Goal: Task Accomplishment & Management: Manage account settings

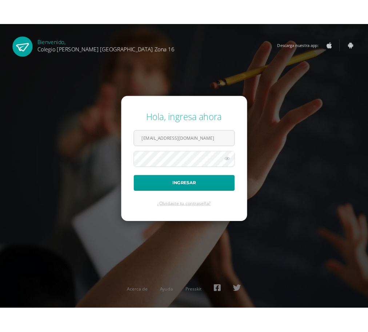
scroll to position [0, 8]
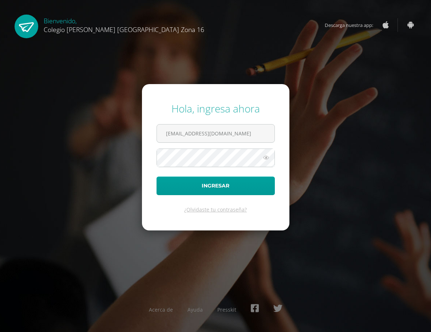
type input "[EMAIL_ADDRESS][DOMAIN_NAME]"
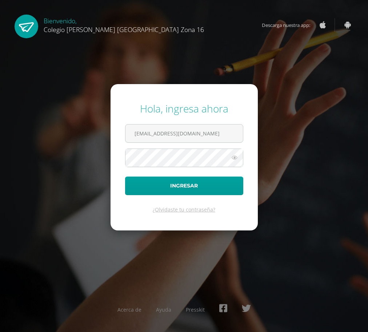
click at [236, 157] on icon at bounding box center [234, 157] width 9 height 9
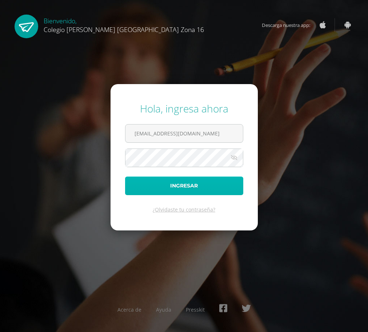
click at [176, 191] on button "Ingresar" at bounding box center [184, 185] width 118 height 19
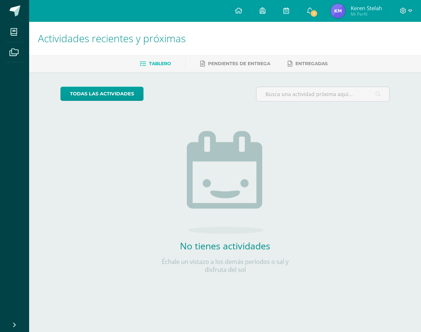
click at [353, 10] on span "Keren Stelah" at bounding box center [365, 7] width 31 height 7
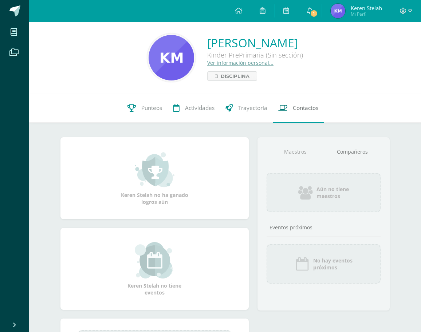
click at [298, 108] on span "Contactos" at bounding box center [305, 108] width 25 height 8
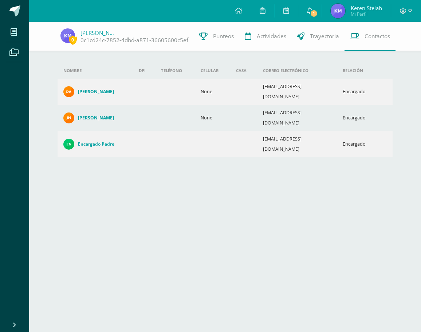
click at [351, 10] on span "Keren Stelah" at bounding box center [365, 7] width 31 height 7
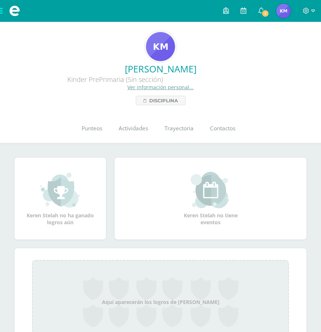
click at [167, 86] on link "Ver información personal..." at bounding box center [160, 87] width 66 height 7
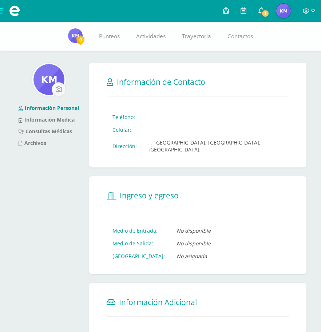
click at [130, 111] on td "Teléfono:" at bounding box center [125, 117] width 36 height 13
click at [136, 111] on td "Teléfono:" at bounding box center [125, 117] width 36 height 13
click at [122, 111] on td "Teléfono:" at bounding box center [125, 117] width 36 height 13
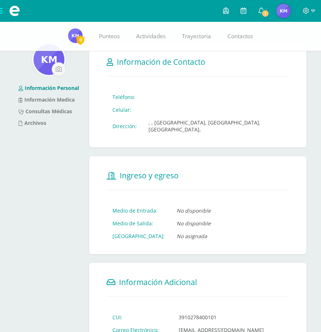
scroll to position [23, 0]
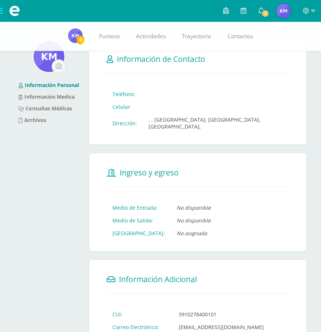
click at [129, 201] on td "Medio de Entrada:" at bounding box center [139, 207] width 64 height 13
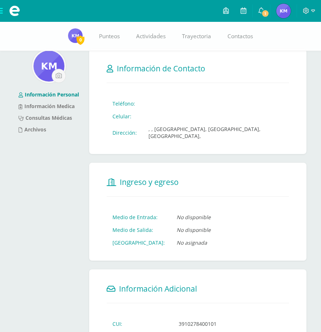
scroll to position [0, 0]
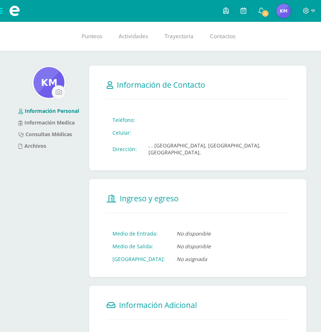
click at [49, 109] on link "Información Personal" at bounding box center [49, 110] width 60 height 7
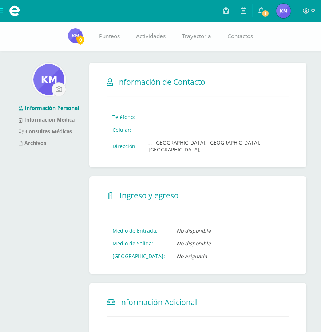
click at [126, 111] on td "Teléfono:" at bounding box center [125, 117] width 36 height 13
click at [138, 111] on td "Teléfono:" at bounding box center [125, 117] width 36 height 13
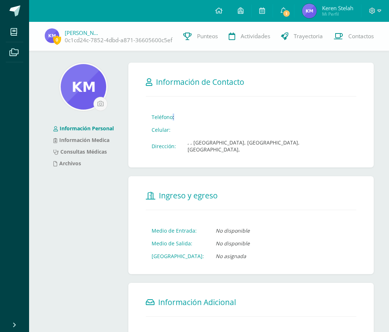
click at [321, 11] on span "Keren Stelah" at bounding box center [337, 7] width 31 height 7
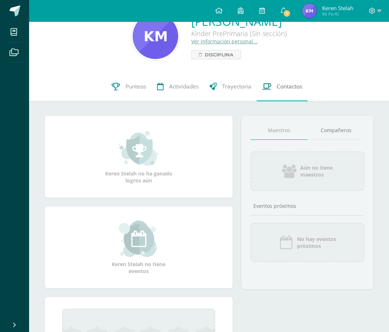
scroll to position [23, 0]
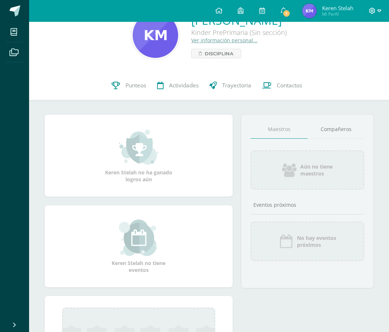
drag, startPoint x: 2, startPoint y: 171, endPoint x: 380, endPoint y: 12, distance: 410.2
click at [380, 12] on icon at bounding box center [380, 10] width 4 height 3
click at [343, 37] on span "Configuración" at bounding box center [358, 39] width 34 height 7
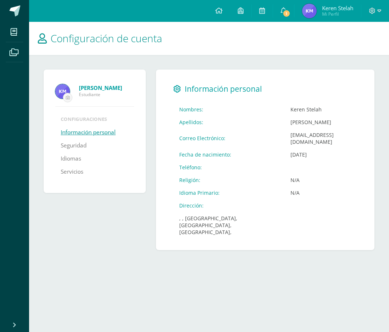
click at [82, 127] on link "Información personal" at bounding box center [88, 132] width 55 height 13
click at [323, 12] on span "Mi Perfil" at bounding box center [337, 14] width 31 height 6
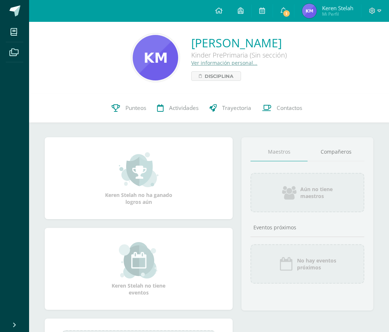
click at [191, 64] on link "Ver información personal..." at bounding box center [224, 62] width 66 height 7
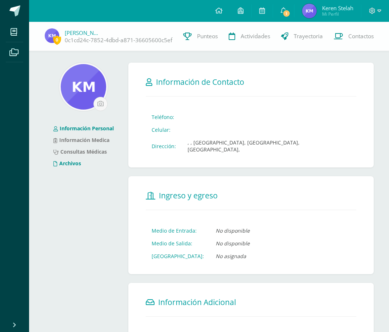
click at [69, 166] on link "Archivos" at bounding box center [67, 163] width 28 height 7
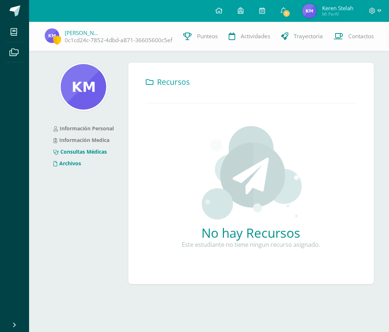
click at [72, 152] on link "Consultas Médicas" at bounding box center [79, 151] width 53 height 7
click at [73, 141] on link "Información Medica" at bounding box center [81, 139] width 56 height 7
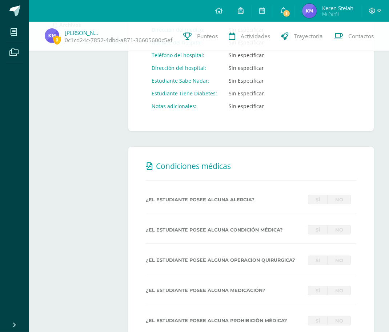
scroll to position [135, 0]
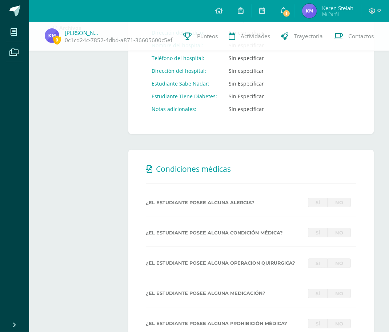
click at [314, 198] on link "Sí" at bounding box center [318, 202] width 20 height 9
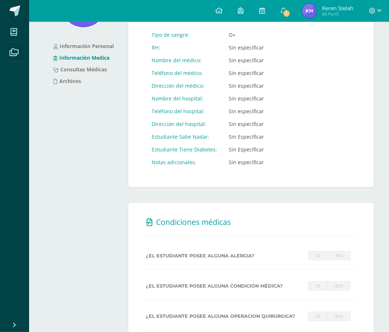
scroll to position [0, 0]
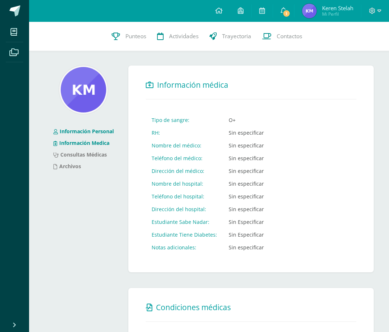
click at [98, 131] on link "Información Personal" at bounding box center [83, 131] width 60 height 7
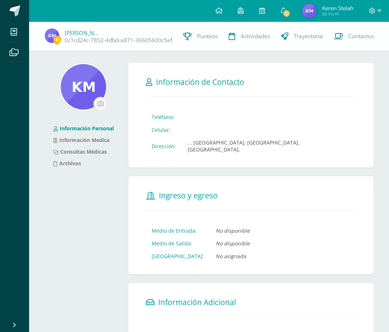
click at [160, 111] on td "Teléfono:" at bounding box center [164, 117] width 36 height 13
click at [132, 39] on link "0c1cd24c-7852-4dbd-a871-36605600c5ef" at bounding box center [119, 40] width 108 height 8
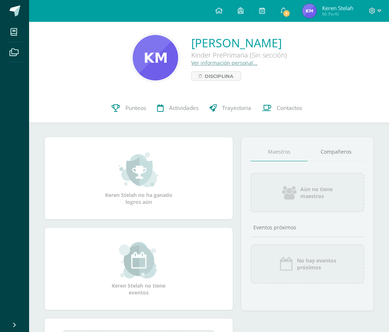
click at [191, 62] on link "Ver información personal..." at bounding box center [224, 62] width 66 height 7
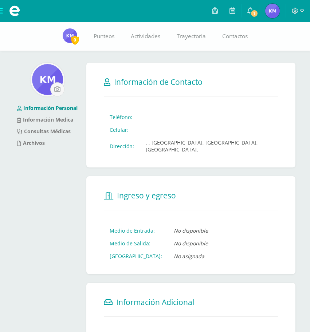
click at [118, 111] on td "Teléfono:" at bounding box center [122, 117] width 36 height 13
click at [116, 111] on td "Teléfono:" at bounding box center [122, 117] width 36 height 13
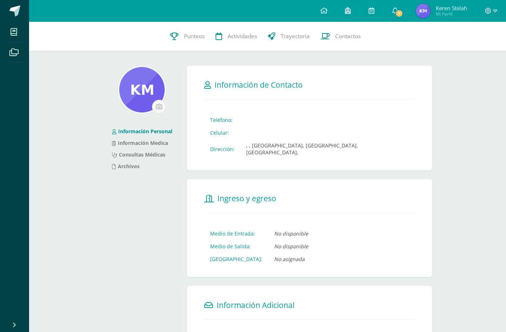
click at [347, 12] on icon at bounding box center [348, 10] width 6 height 7
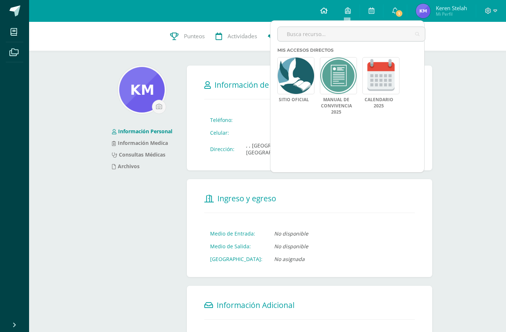
click at [327, 9] on link at bounding box center [324, 11] width 25 height 22
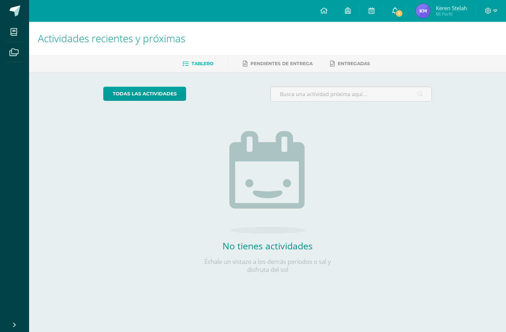
click at [396, 10] on icon at bounding box center [396, 10] width 6 height 7
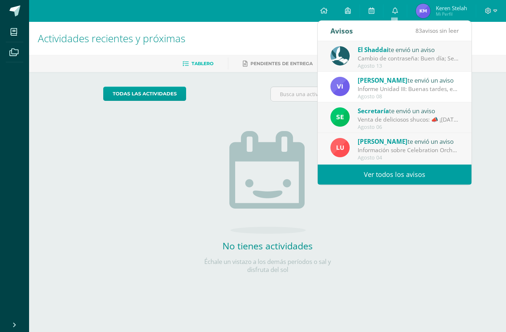
click at [382, 53] on span "El Shaddai" at bounding box center [373, 49] width 31 height 8
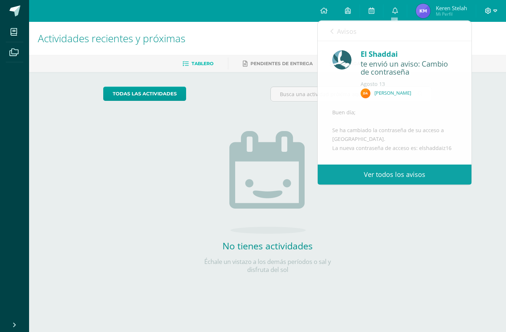
click at [497, 11] on icon at bounding box center [496, 10] width 4 height 3
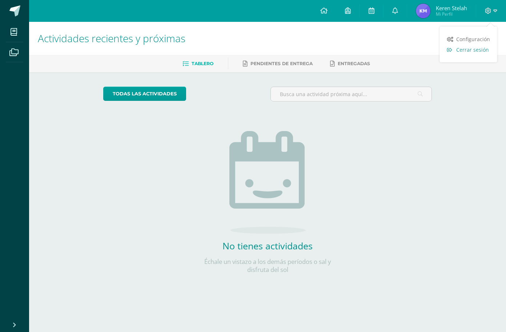
click at [474, 52] on span "Cerrar sesión" at bounding box center [473, 49] width 33 height 7
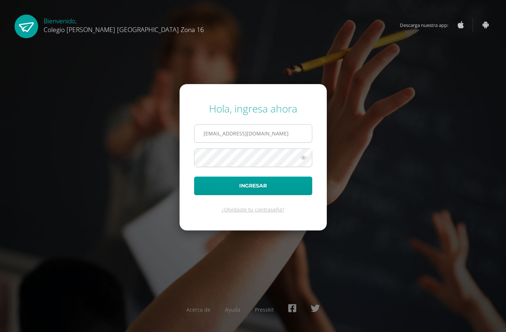
scroll to position [0, 8]
type input "[EMAIL_ADDRESS][DOMAIN_NAME]"
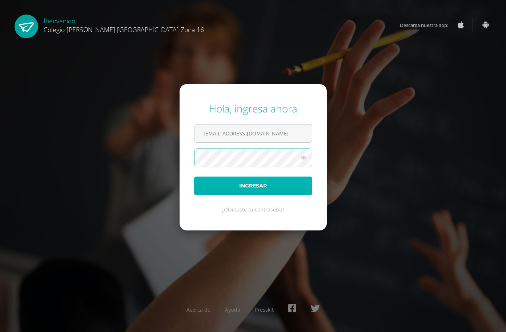
click at [252, 185] on button "Ingresar" at bounding box center [253, 185] width 118 height 19
